Goal: Task Accomplishment & Management: Manage account settings

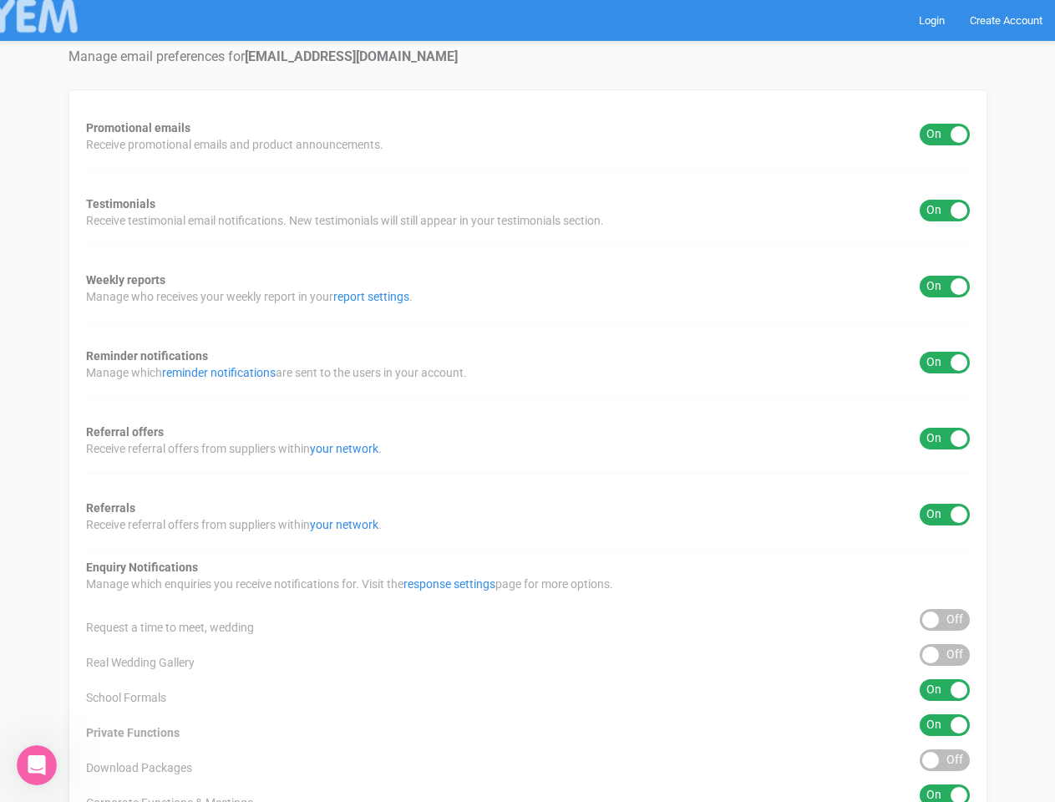
click at [527, 401] on div "Promotional emails ON OFF Receive promotional emails and product announcements.…" at bounding box center [528, 620] width 919 height 1063
click at [945, 134] on div "ON OFF" at bounding box center [945, 135] width 50 height 22
click at [945, 211] on div "ON OFF" at bounding box center [945, 211] width 50 height 22
click at [945, 287] on div "ON OFF" at bounding box center [945, 287] width 50 height 22
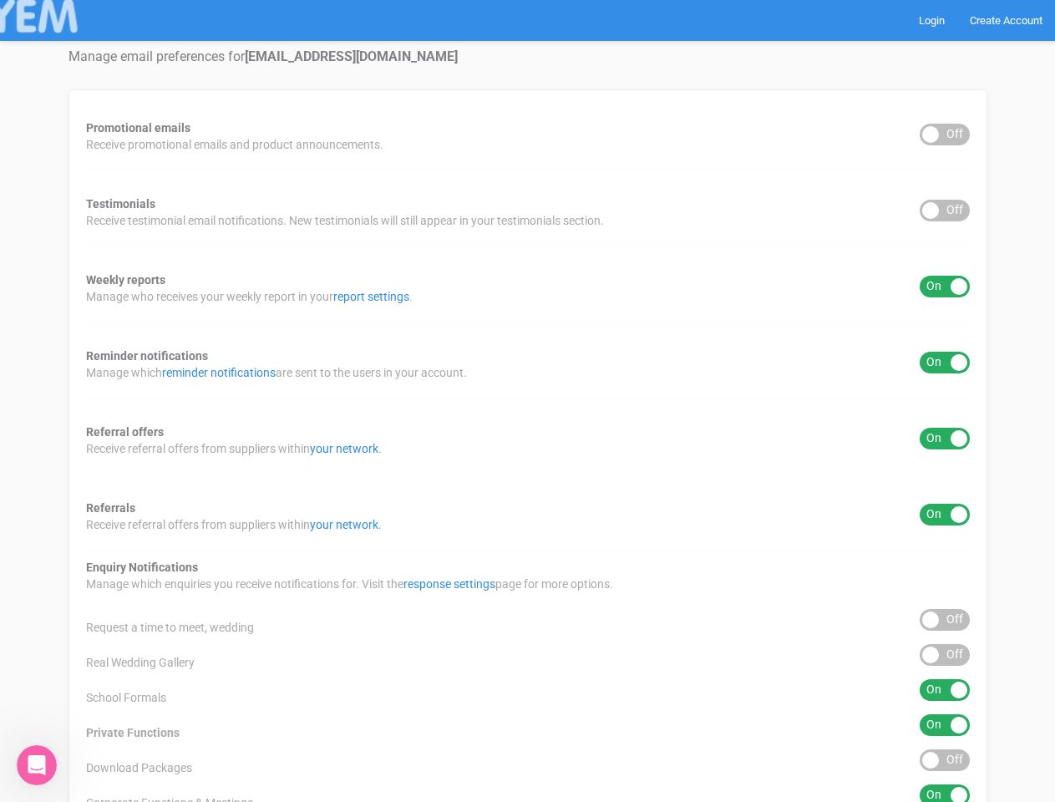
click at [945, 363] on div "ON OFF" at bounding box center [945, 363] width 50 height 22
click at [945, 439] on div "ON OFF" at bounding box center [945, 439] width 50 height 22
click at [945, 515] on div "ON OFF" at bounding box center [945, 515] width 50 height 22
click at [945, 620] on div "ON OFF" at bounding box center [945, 620] width 50 height 22
click at [945, 655] on div "ON OFF" at bounding box center [945, 655] width 50 height 22
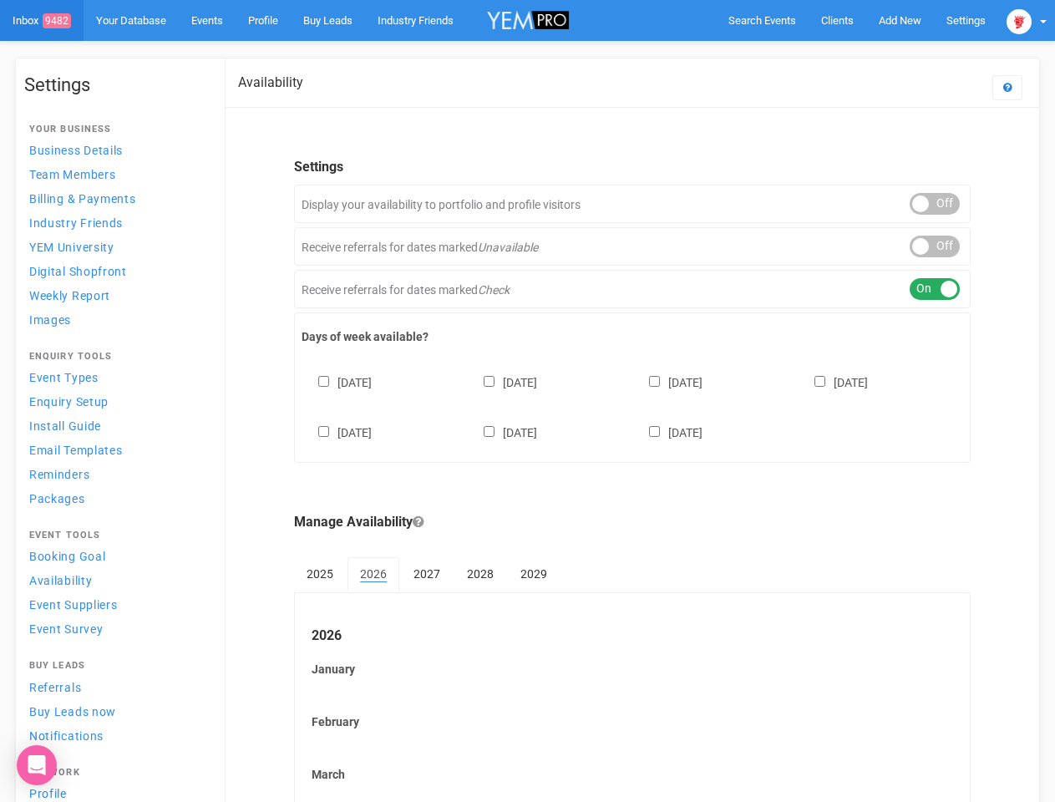
click at [527, 401] on div "Sunday Monday Tuesday Wednesday Thursday Friday Saturday" at bounding box center [633, 399] width 662 height 100
click at [762, 20] on span "Search Events" at bounding box center [762, 20] width 68 height 13
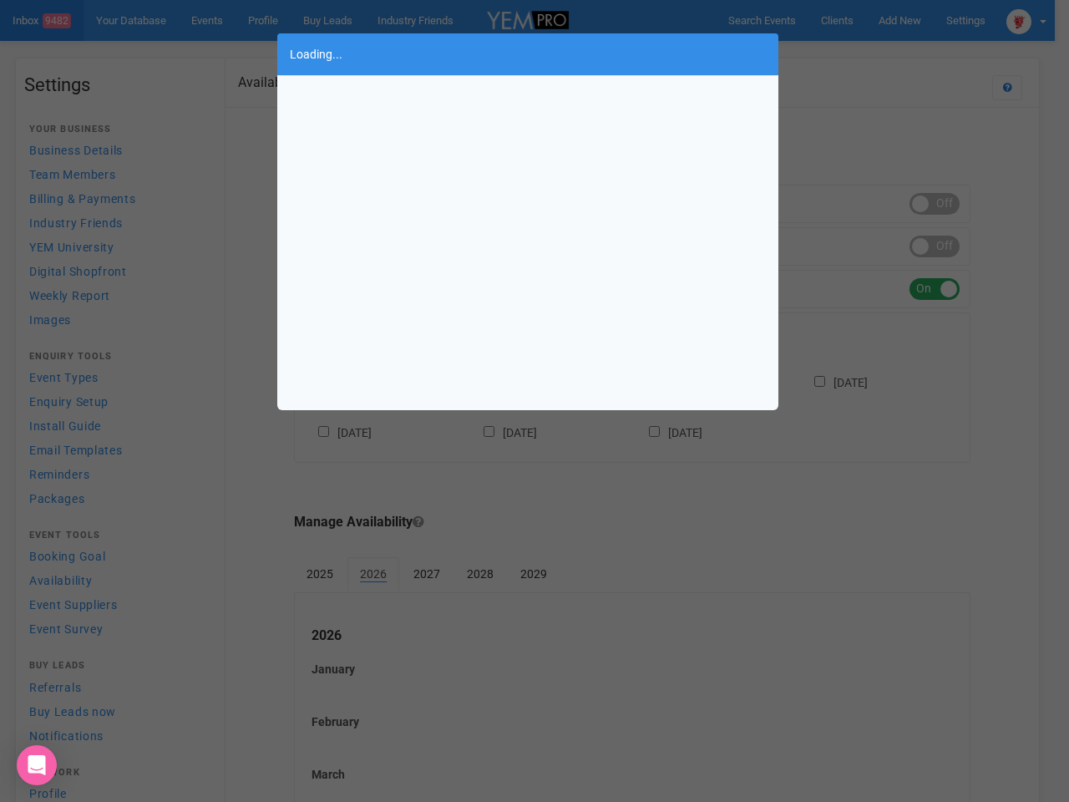
click at [1027, 20] on div "Loading..." at bounding box center [534, 401] width 1069 height 802
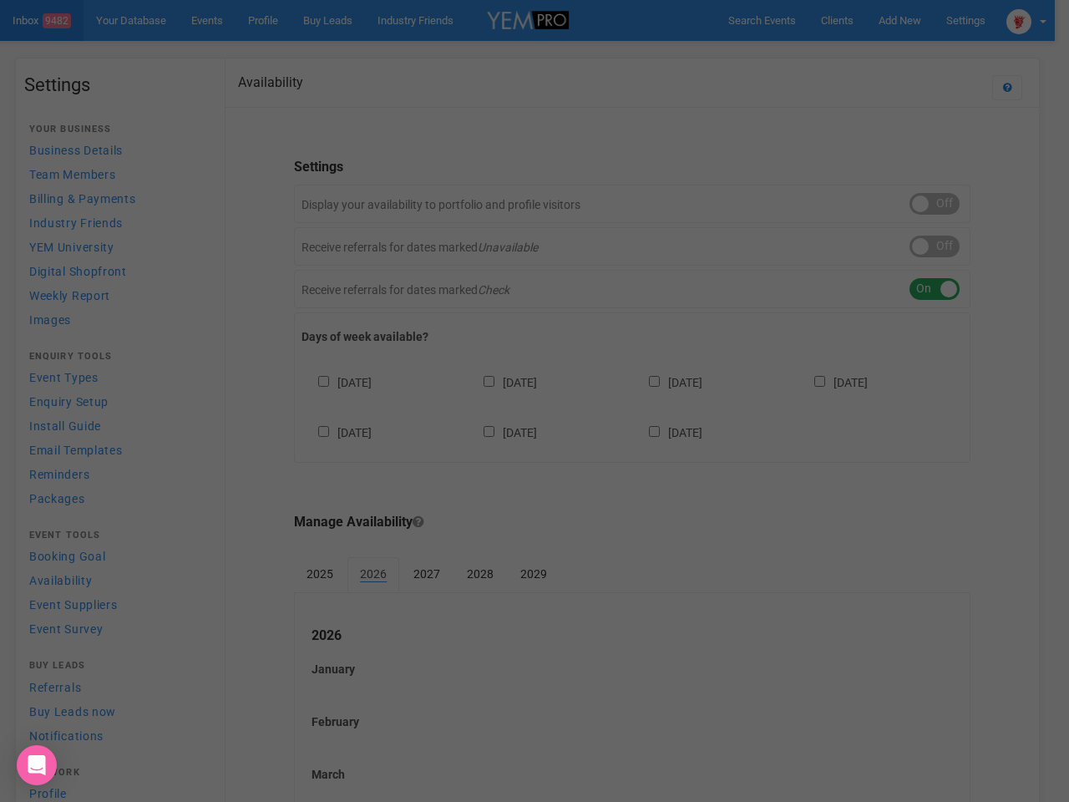
click at [935, 204] on div "Loading..." at bounding box center [534, 401] width 1069 height 802
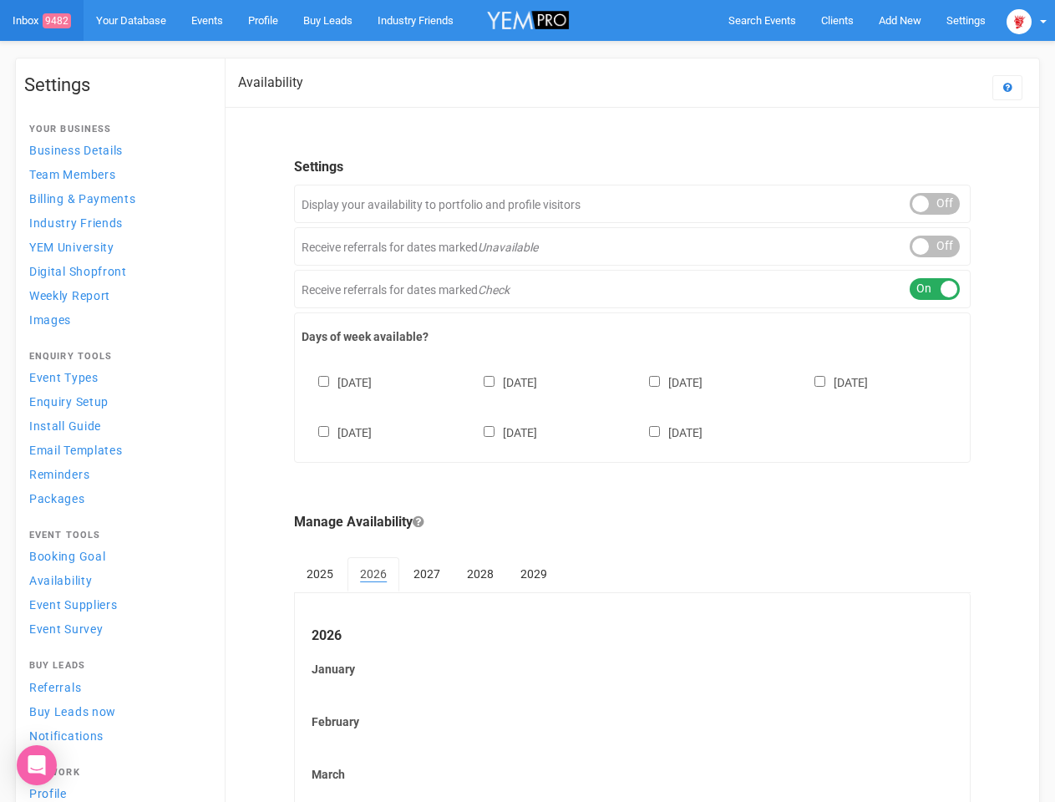
click at [935, 246] on div "ON OFF" at bounding box center [935, 247] width 50 height 22
click at [935, 289] on div "ON OFF" at bounding box center [935, 289] width 50 height 22
click at [632, 405] on div "Sunday Monday Tuesday Wednesday Thursday Friday Saturday" at bounding box center [633, 399] width 662 height 100
click at [527, 401] on div "Sunday Monday Tuesday Wednesday Thursday Friday Saturday" at bounding box center [633, 399] width 662 height 100
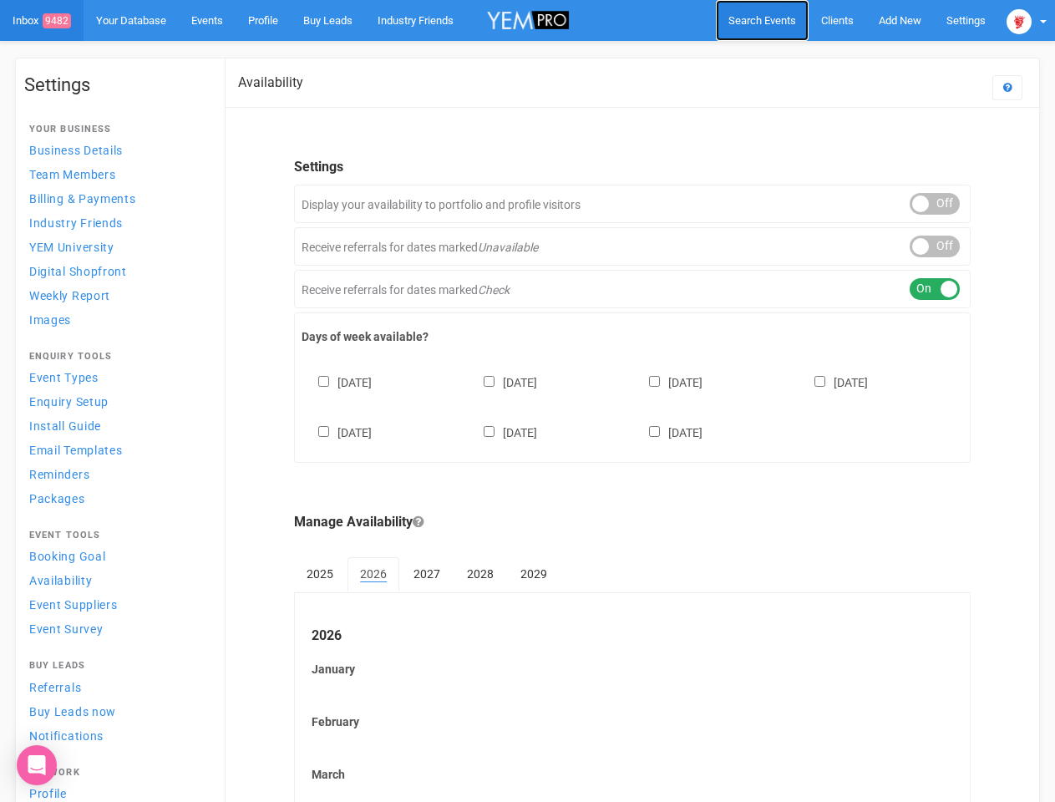
click at [762, 20] on span "Search Events" at bounding box center [762, 20] width 68 height 13
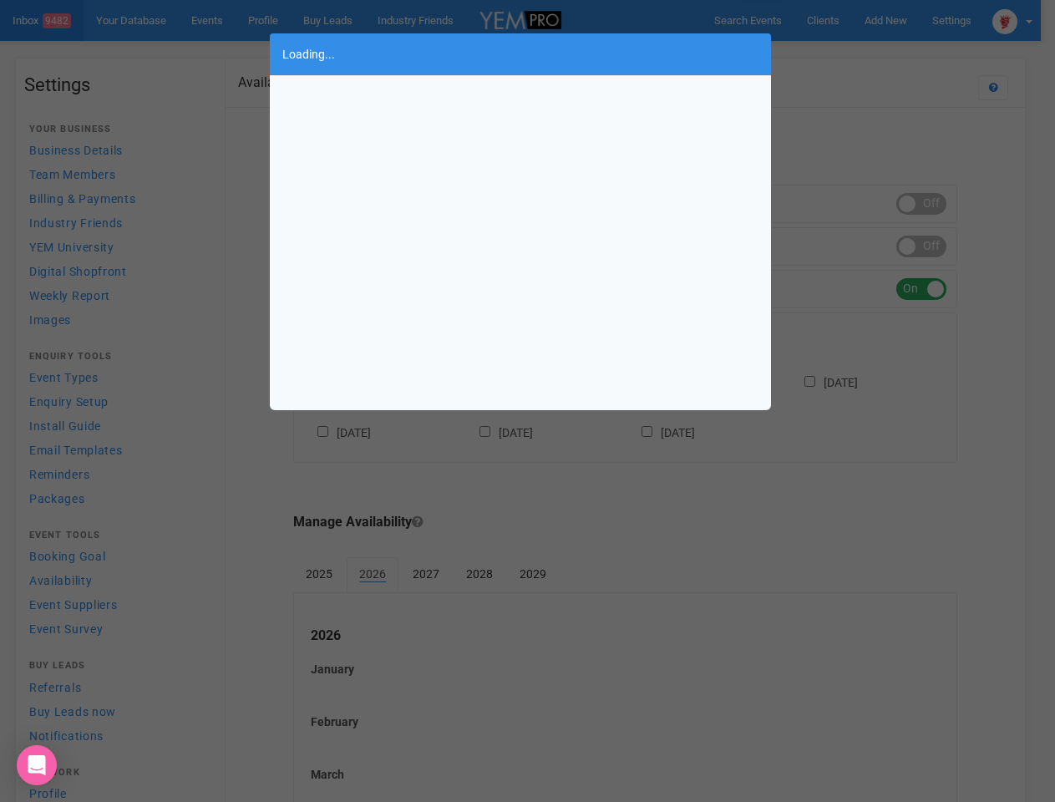
click at [900, 20] on div "Loading..." at bounding box center [527, 401] width 1055 height 802
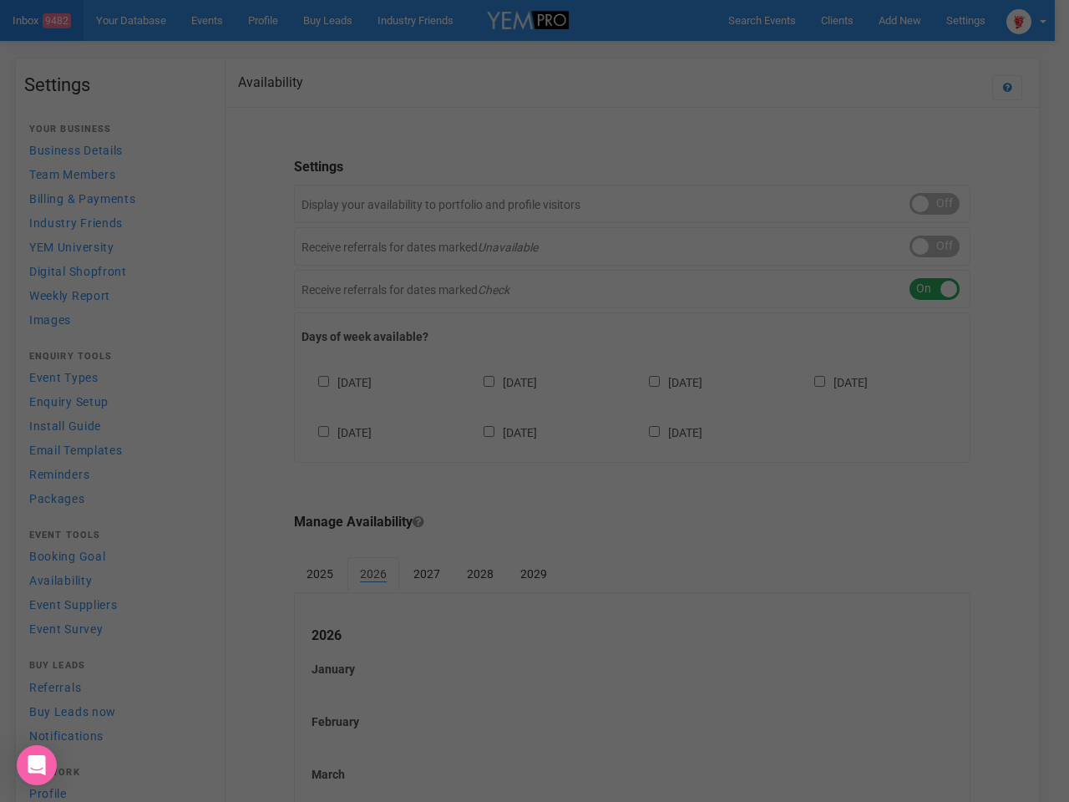
click at [861, 53] on div "Loading..." at bounding box center [534, 401] width 1069 height 802
click at [1027, 20] on div at bounding box center [534, 401] width 1069 height 802
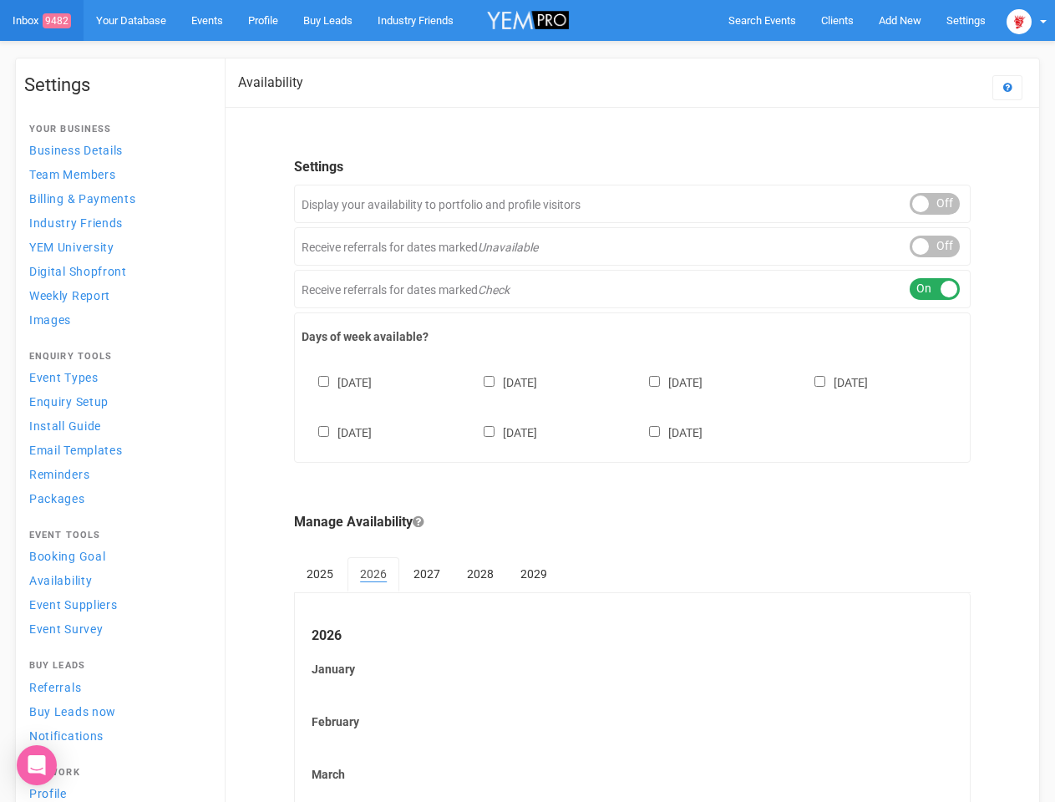
click at [935, 204] on div "ON OFF" at bounding box center [935, 204] width 50 height 22
click at [935, 246] on div "ON OFF" at bounding box center [935, 247] width 50 height 22
click at [935, 289] on div "ON OFF" at bounding box center [935, 289] width 50 height 22
click at [632, 405] on div "Sunday Monday Tuesday Wednesday Thursday Friday Saturday" at bounding box center [633, 399] width 662 height 100
